Goal: Ask a question: Seek information or help from site administrators or community

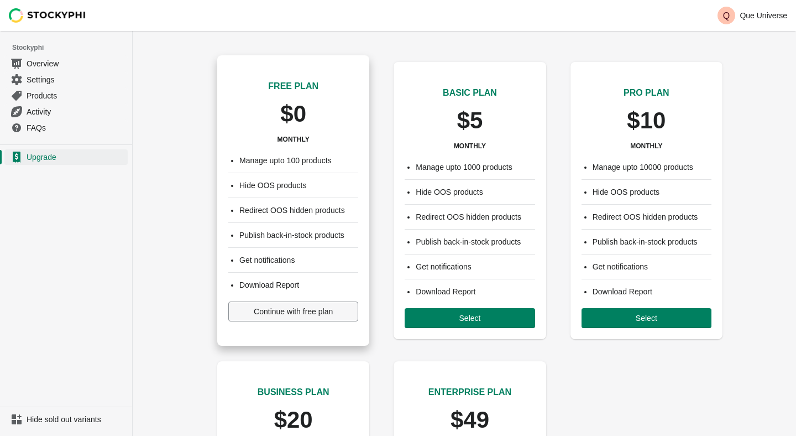
click at [314, 318] on button "Continue with free plan" at bounding box center [293, 311] width 130 height 20
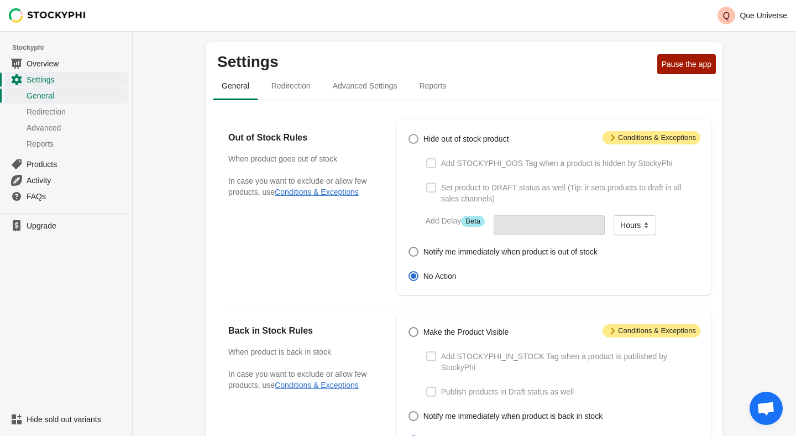
click at [410, 141] on span at bounding box center [413, 139] width 10 height 10
click at [409, 134] on input "Hide out of stock product" at bounding box center [408, 134] width 1 height 1
radio input "true"
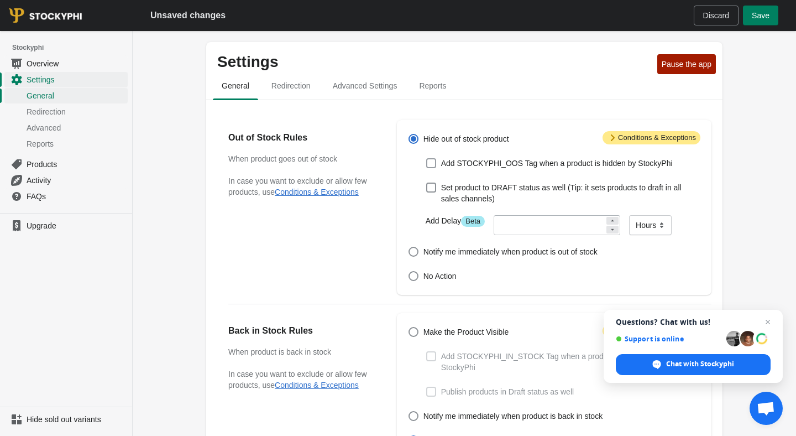
click at [432, 167] on span at bounding box center [431, 163] width 10 height 10
click at [427, 159] on input "Add STOCKYPHI_OOS Tag when a product is hidden by StockyPhi" at bounding box center [426, 158] width 1 height 1
checkbox input "true"
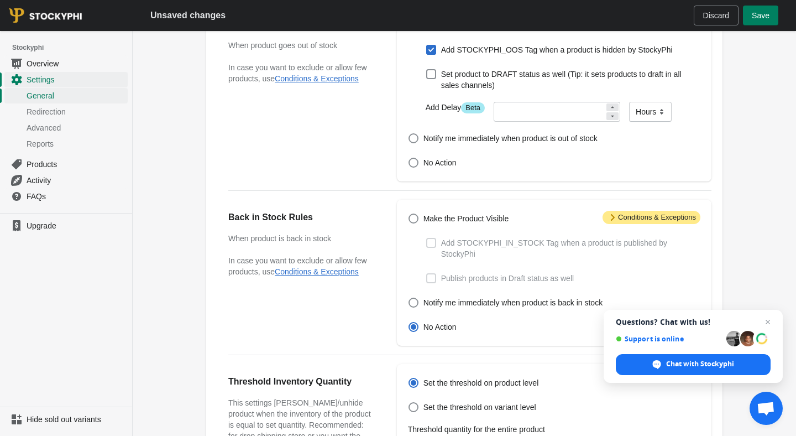
scroll to position [7, 0]
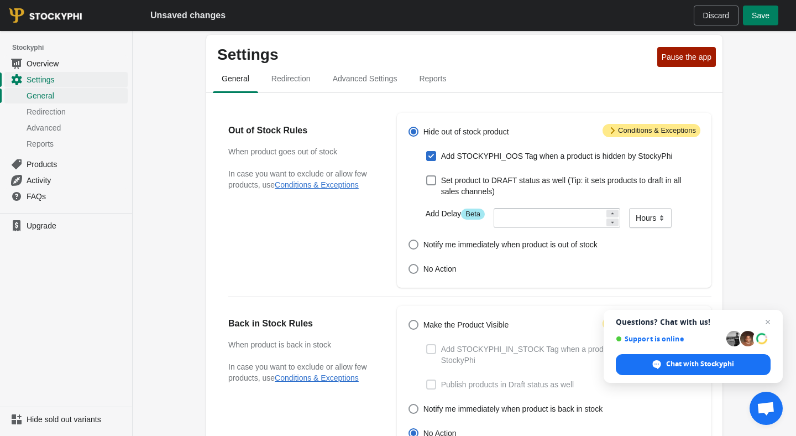
click at [412, 129] on span at bounding box center [413, 132] width 10 height 10
click at [409, 127] on input "Hide out of stock product" at bounding box center [408, 127] width 1 height 1
click at [435, 161] on span at bounding box center [431, 156] width 10 height 10
click at [427, 151] on input "Add STOCKYPHI_OOS Tag when a product is hidden by StockyPhi" at bounding box center [426, 151] width 1 height 1
checkbox input "false"
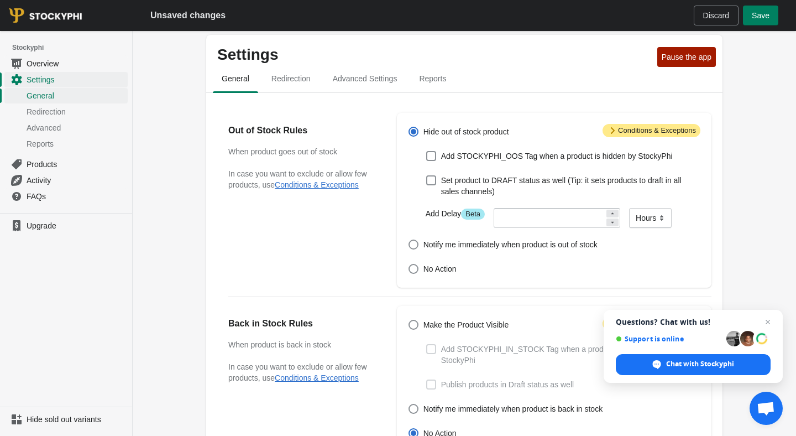
click at [610, 129] on icon at bounding box center [612, 130] width 11 height 11
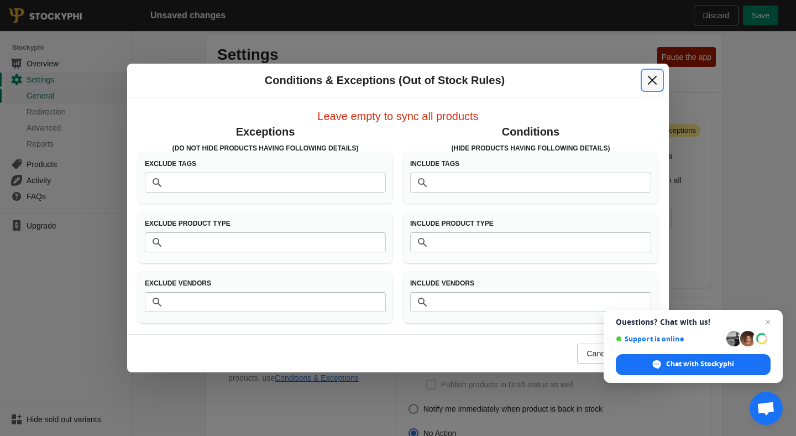
click at [648, 80] on icon "Close" at bounding box center [652, 80] width 11 height 11
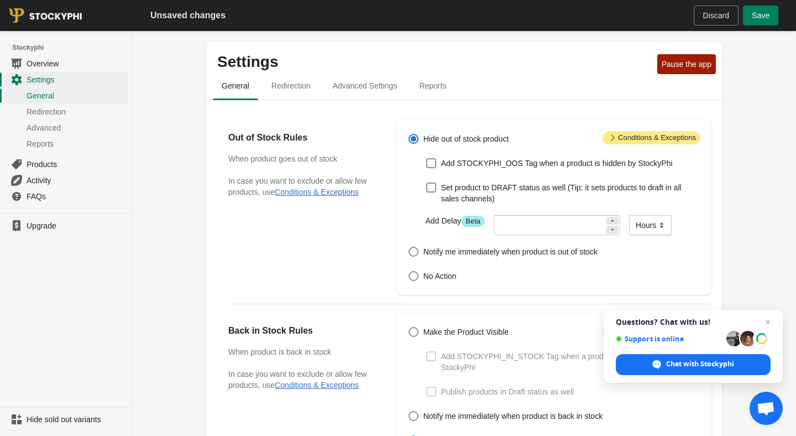
scroll to position [7, 0]
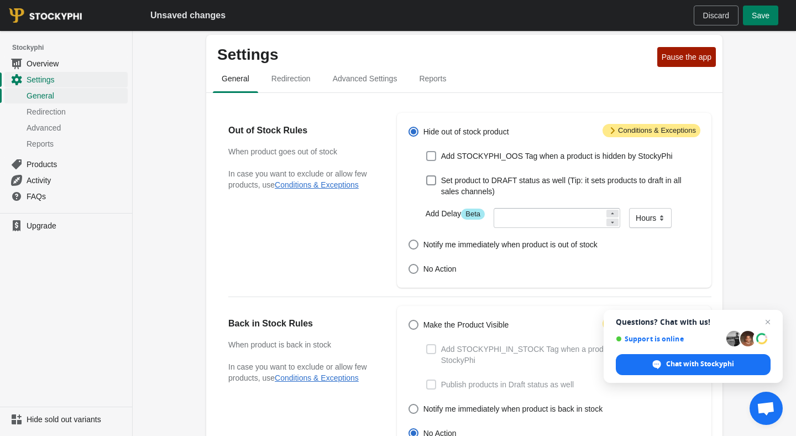
click at [438, 160] on label "Add STOCKYPHI_OOS Tag when a product is hidden by StockyPhi" at bounding box center [549, 155] width 247 height 15
click at [427, 151] on input "Add STOCKYPHI_OOS Tag when a product is hidden by StockyPhi" at bounding box center [426, 151] width 1 height 1
checkbox input "true"
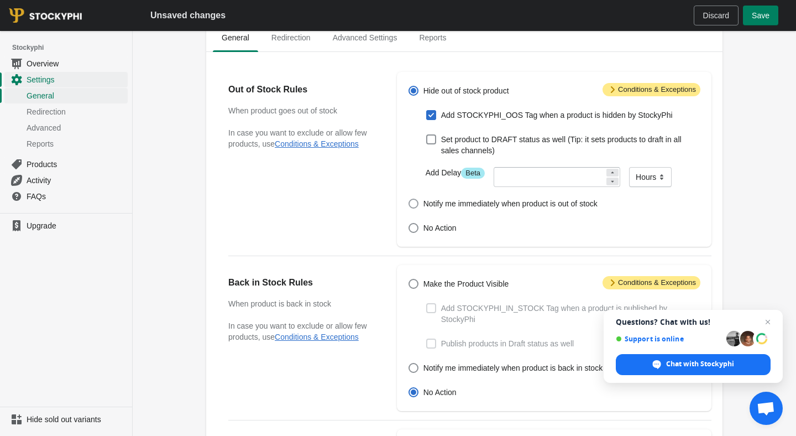
scroll to position [65, 0]
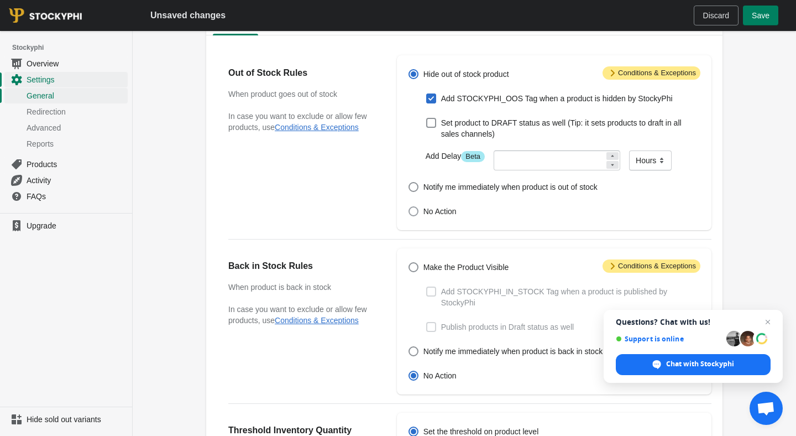
click at [417, 217] on span at bounding box center [413, 211] width 11 height 11
click at [409, 207] on input "No Action" at bounding box center [408, 206] width 1 height 1
radio input "true"
checkbox input "false"
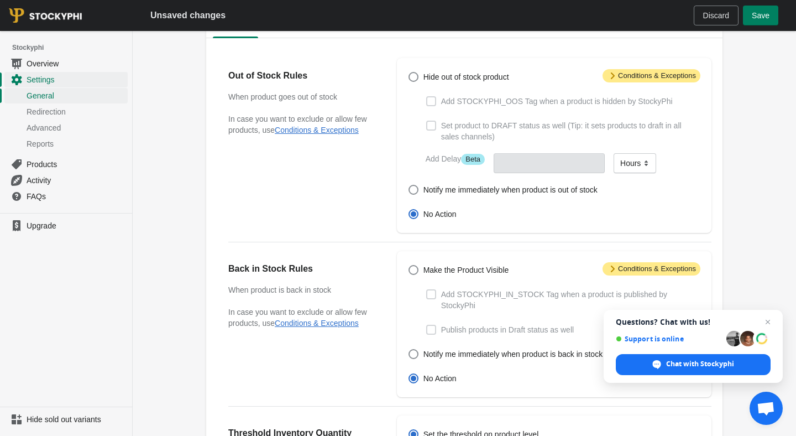
scroll to position [0, 0]
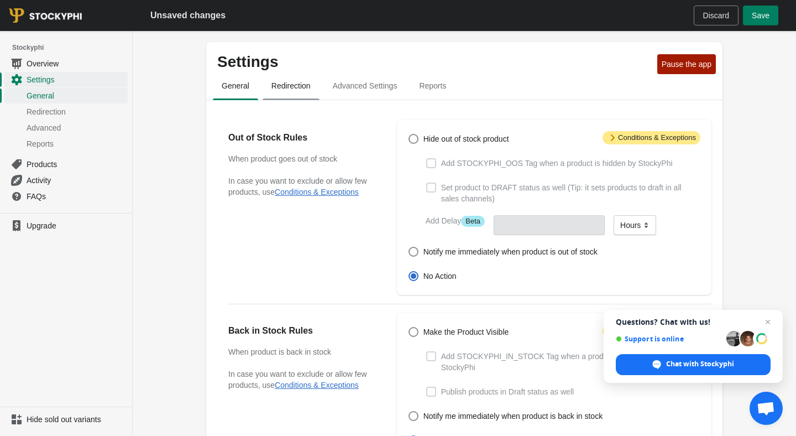
click at [289, 91] on span "Redirection" at bounding box center [291, 86] width 57 height 20
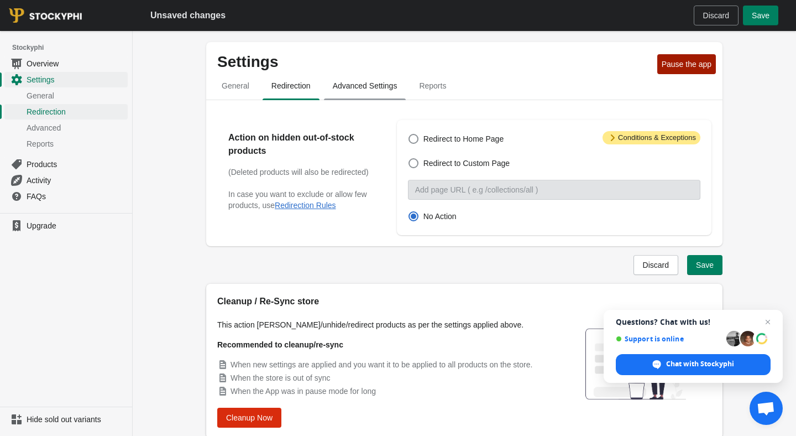
click at [398, 95] on span "Advanced Settings" at bounding box center [365, 86] width 82 height 20
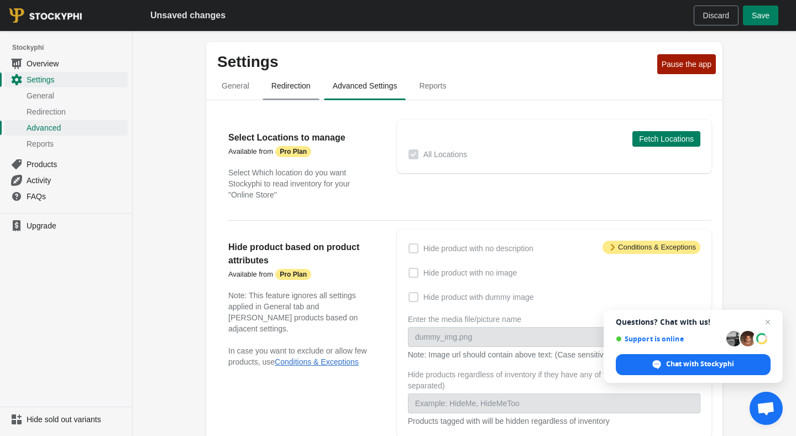
click at [275, 88] on span "Redirection" at bounding box center [291, 86] width 57 height 20
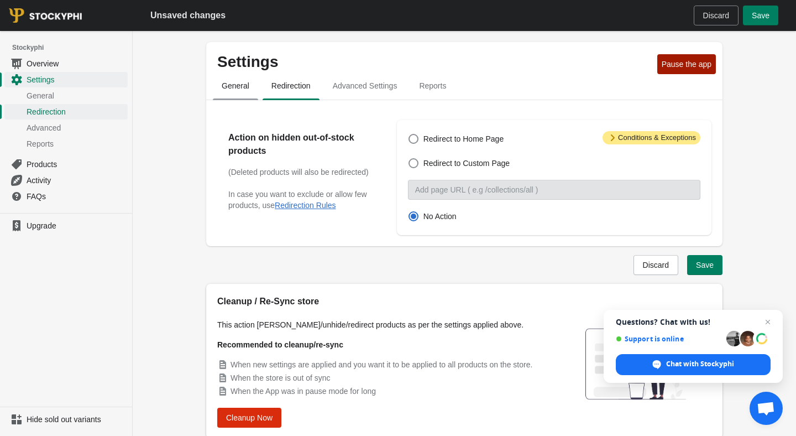
click at [233, 85] on span "General" at bounding box center [235, 86] width 45 height 20
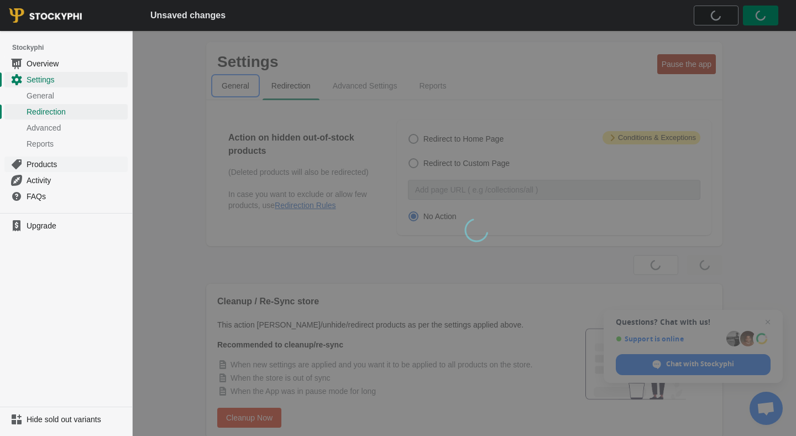
select select "hours"
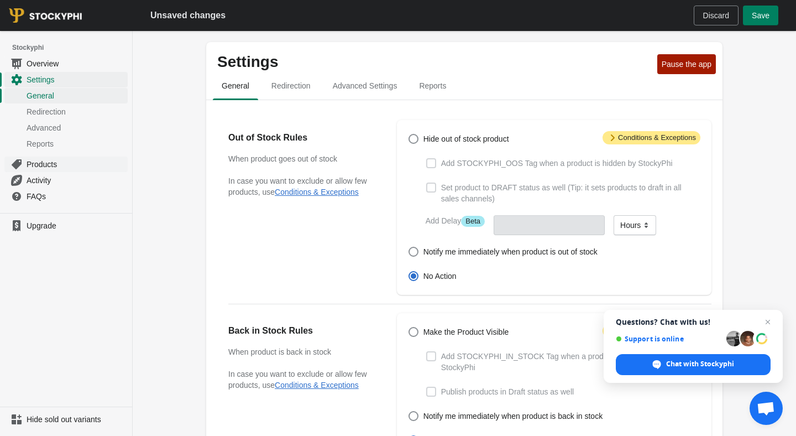
click at [60, 158] on link "Products" at bounding box center [65, 164] width 123 height 16
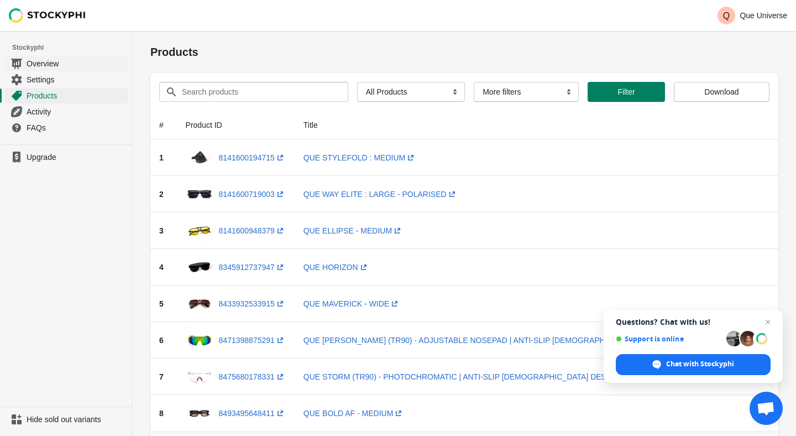
click at [42, 68] on span "Overview" at bounding box center [76, 63] width 99 height 11
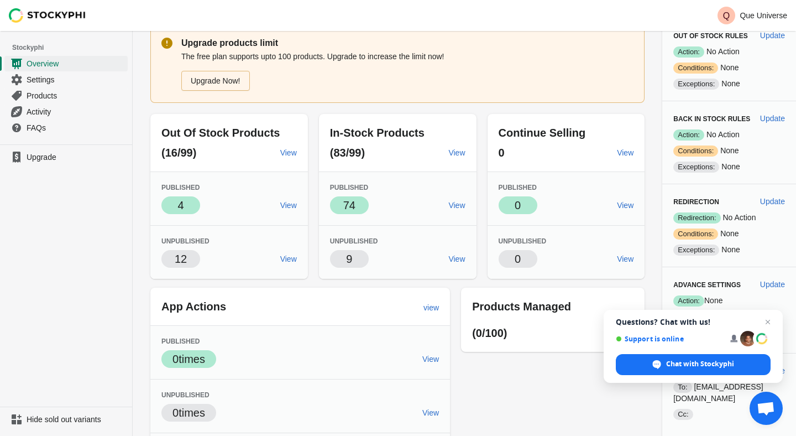
scroll to position [66, 0]
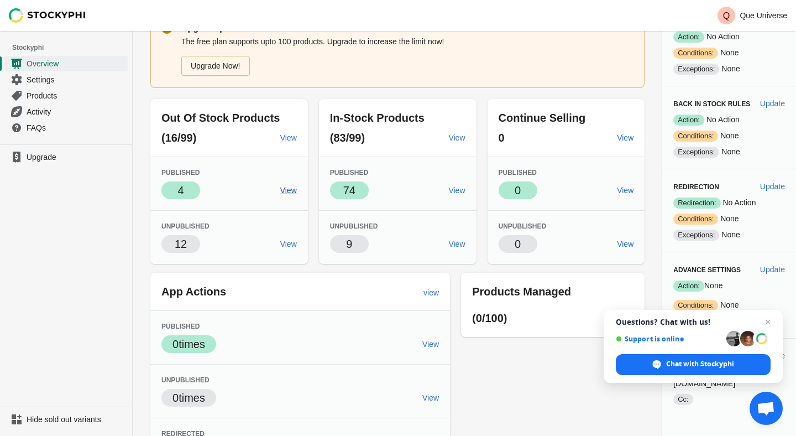
click at [294, 189] on span "View" at bounding box center [288, 190] width 17 height 9
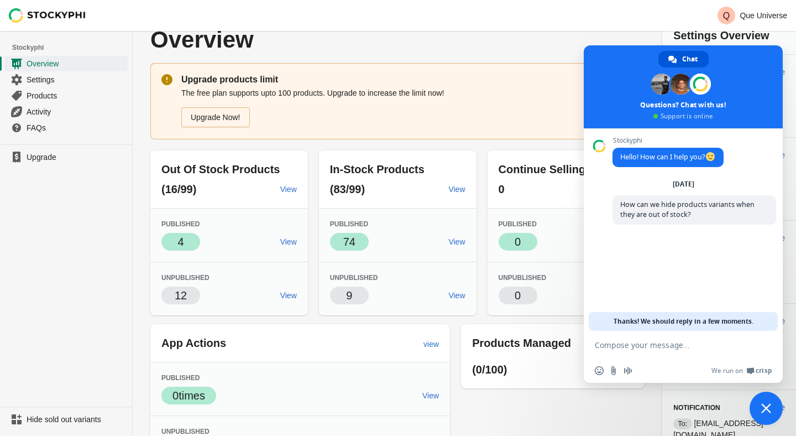
scroll to position [0, 0]
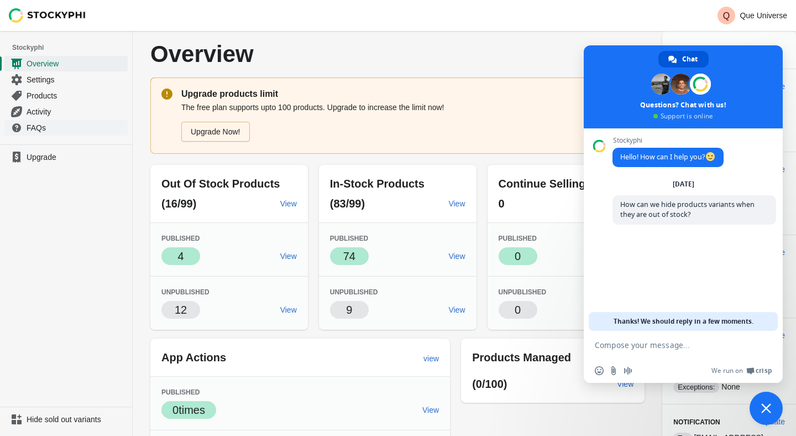
click at [53, 130] on span "FAQs" at bounding box center [76, 127] width 99 height 11
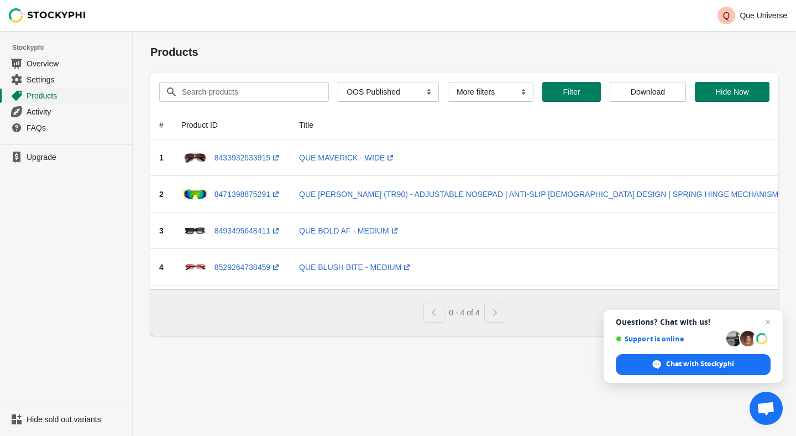
click at [50, 93] on span "Products" at bounding box center [76, 95] width 99 height 11
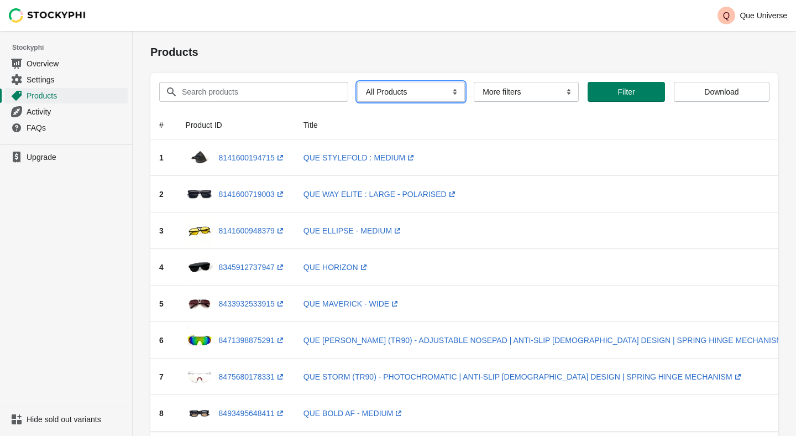
click at [402, 90] on select "All Products InStock InStock Published InStock Un-Published OOS OOS Published O…" at bounding box center [411, 92] width 108 height 20
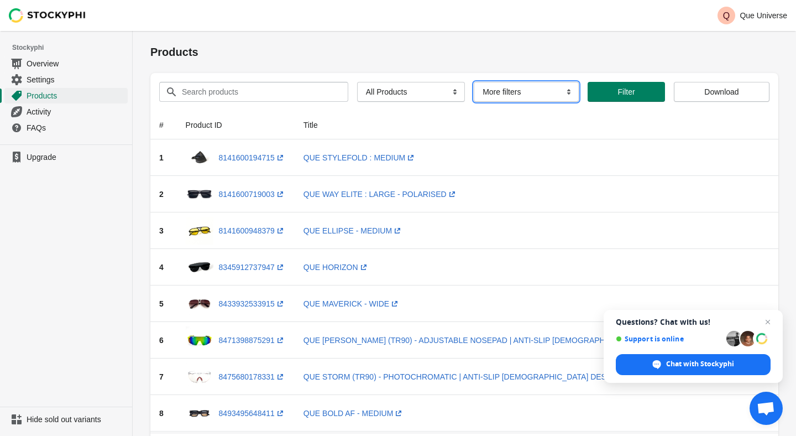
click at [526, 89] on select "More filters Delayed product hide" at bounding box center [526, 92] width 105 height 20
click at [430, 94] on select "All Products InStock InStock Published InStock Un-Published OOS OOS Published O…" at bounding box center [411, 92] width 108 height 20
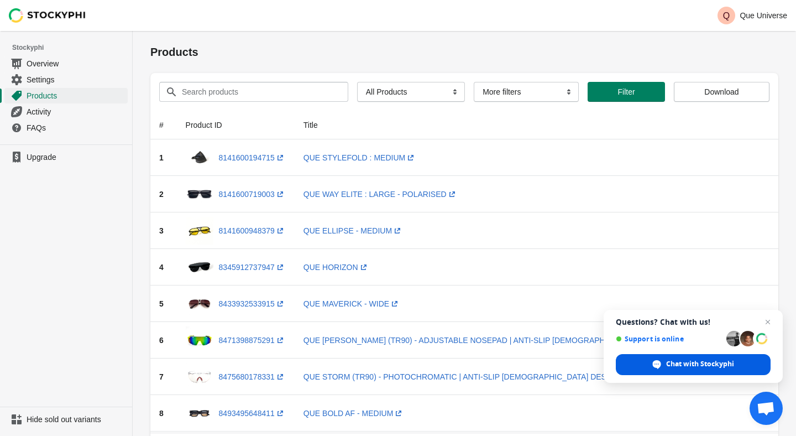
click at [673, 356] on span "Chat with Stockyphi" at bounding box center [693, 364] width 155 height 21
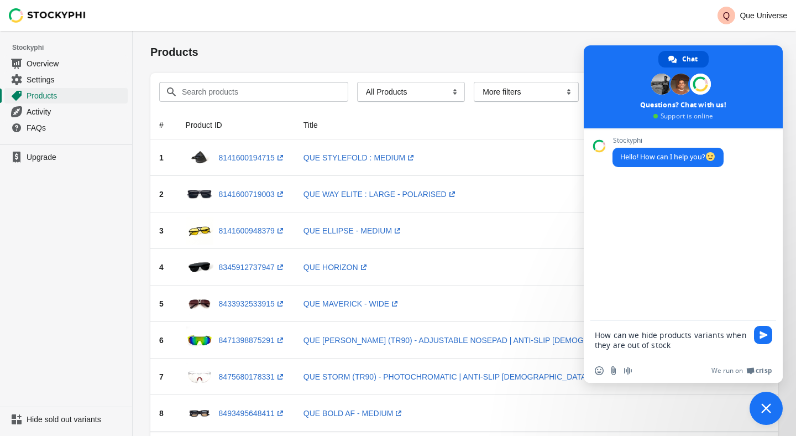
type textarea "How can we hide products variants when they are out of stock?"
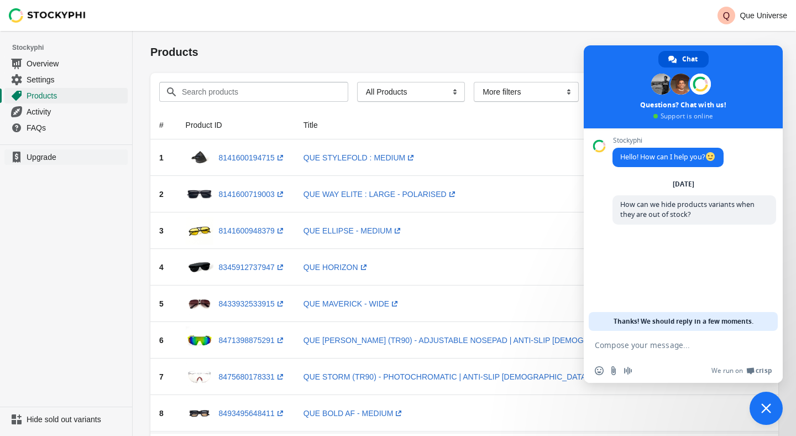
click at [82, 160] on span "Upgrade" at bounding box center [76, 156] width 99 height 11
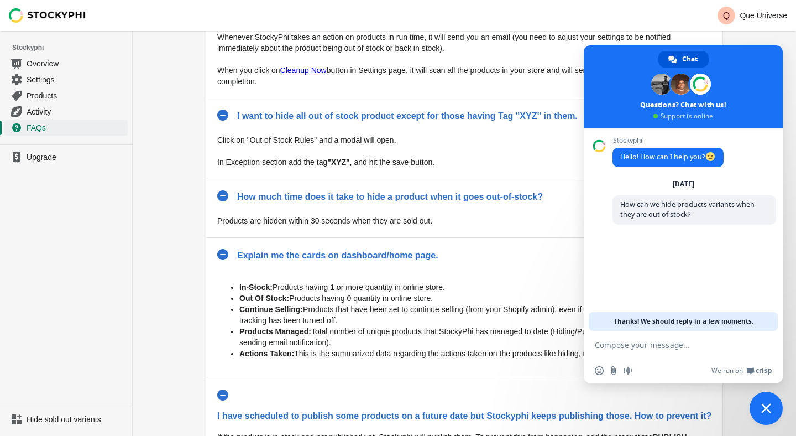
scroll to position [492, 0]
